Goal: Transaction & Acquisition: Download file/media

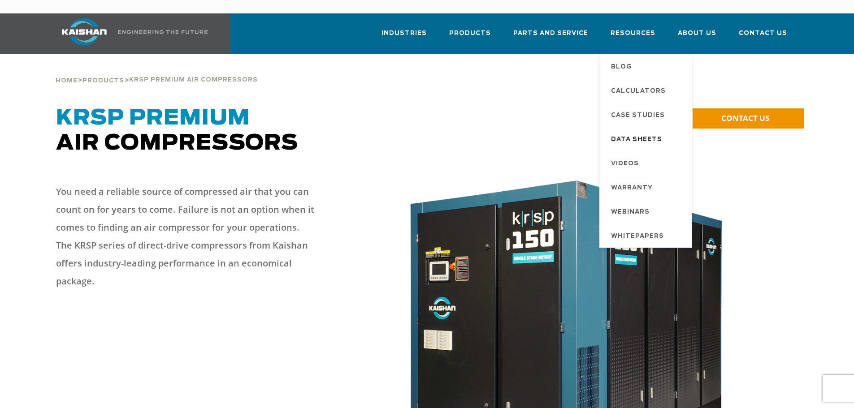
click at [638, 132] on span "Data Sheets" at bounding box center [636, 139] width 51 height 15
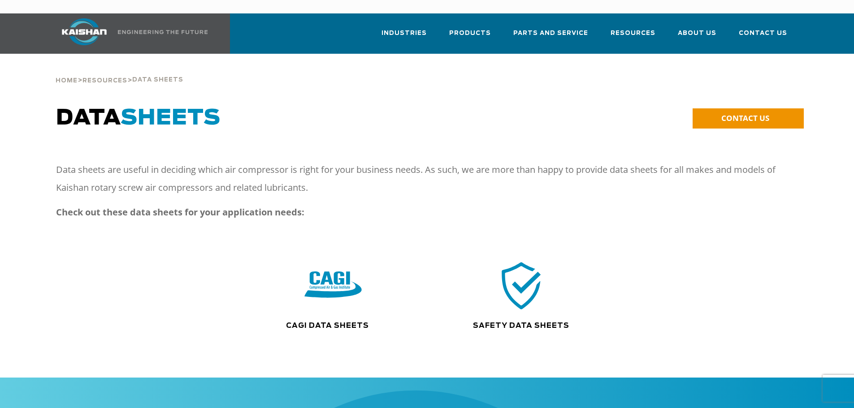
click at [327, 271] on img at bounding box center [332, 286] width 57 height 58
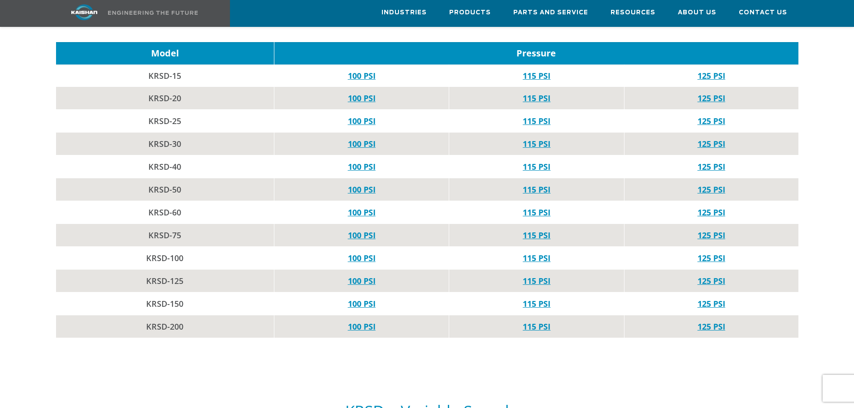
scroll to position [896, 0]
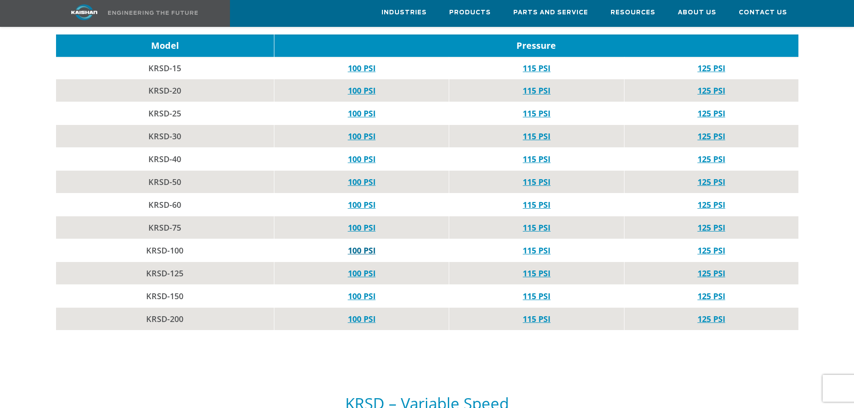
click at [357, 245] on link "100 PSI" at bounding box center [362, 250] width 28 height 11
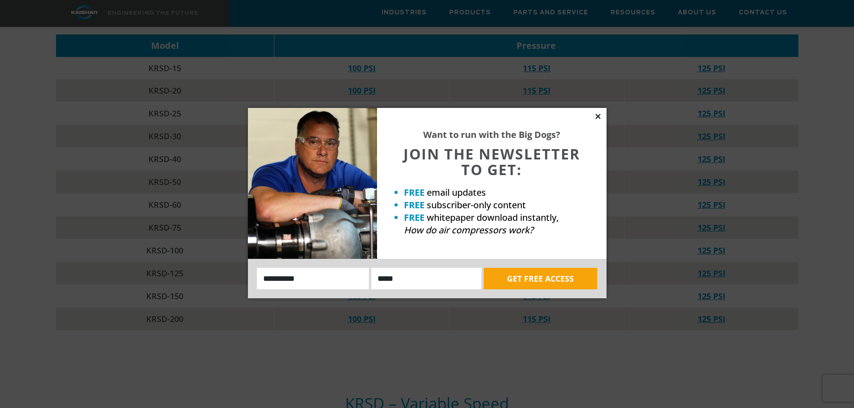
click at [599, 119] on icon at bounding box center [597, 116] width 5 height 5
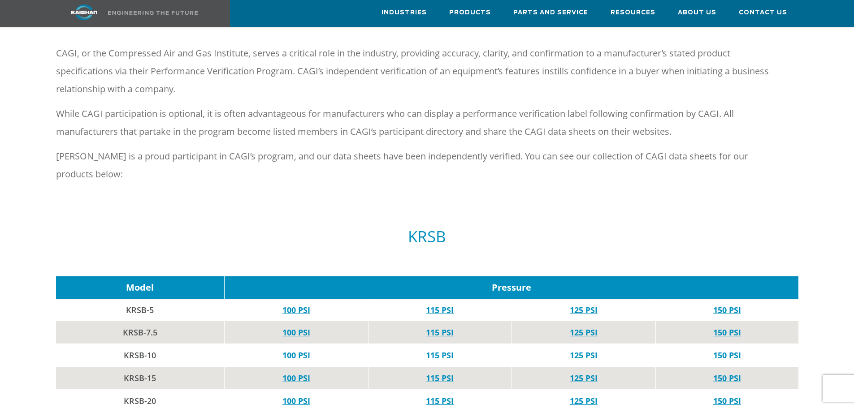
scroll to position [0, 0]
